Goal: Obtain resource: Download file/media

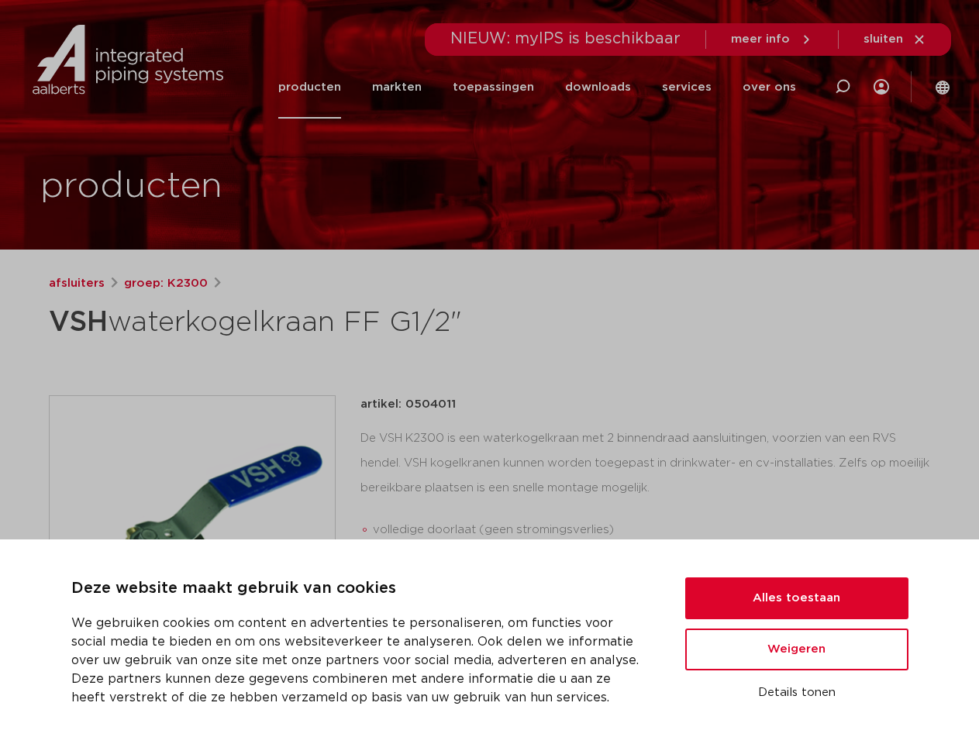
click at [489, 372] on div "afsluiters groep: K2300 VSH waterkogelkraan FF G1/2"" at bounding box center [489, 617] width 907 height 687
click at [797, 598] on button "Alles toestaan" at bounding box center [796, 598] width 223 height 42
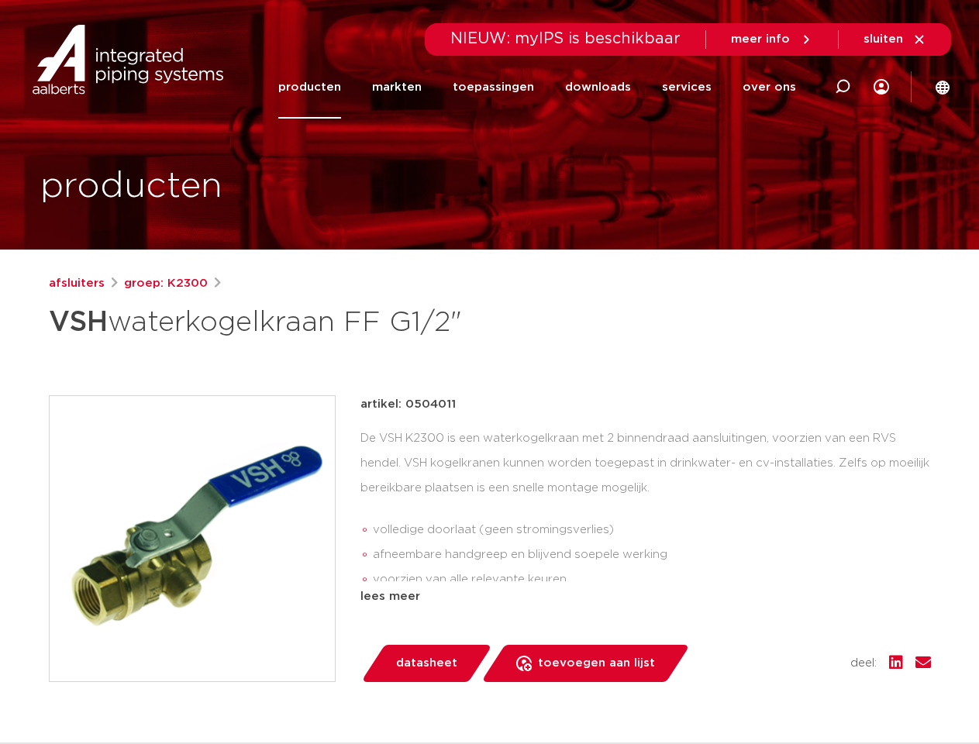
click at [797, 649] on div "datasheet toevoegen aan lijst opslaan in my IPS verwijder uit lijst deel:" at bounding box center [652, 663] width 558 height 37
click at [797, 693] on div "afsluiters groep: K2300 VSH waterkogelkraan FF G1/2"" at bounding box center [489, 617] width 907 height 687
click at [842, 87] on icon at bounding box center [842, 86] width 19 height 19
click at [895, 40] on span "sluiten" at bounding box center [883, 39] width 40 height 12
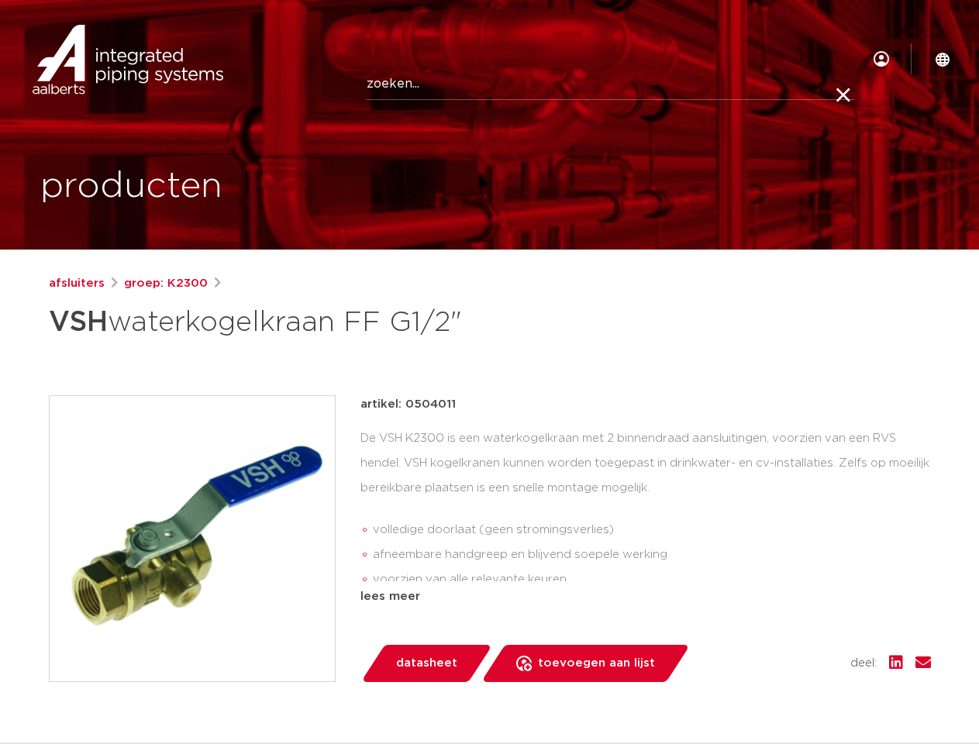
click at [192, 538] on img at bounding box center [192, 538] width 285 height 285
